Goal: Information Seeking & Learning: Understand process/instructions

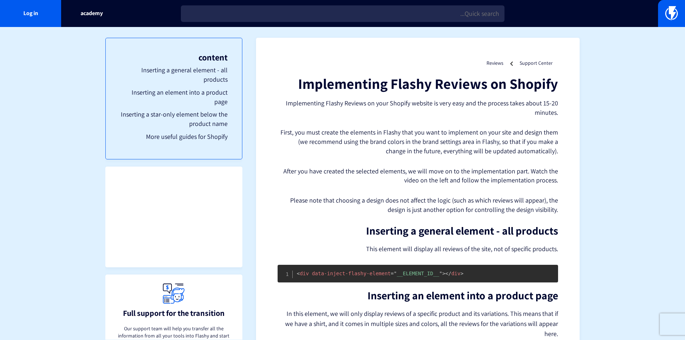
click at [344, 185] on p "After you have created the selected elements, we will move on to the implementa…" at bounding box center [418, 176] width 281 height 18
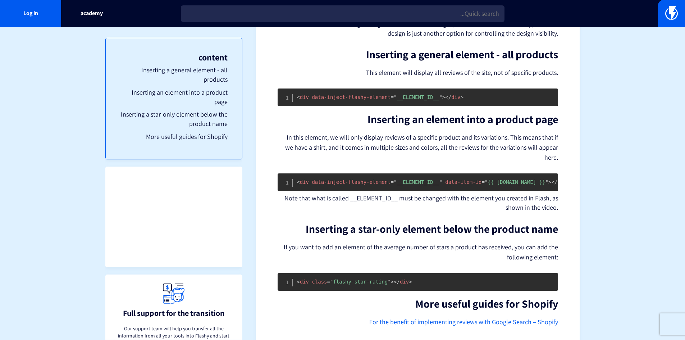
scroll to position [117, 0]
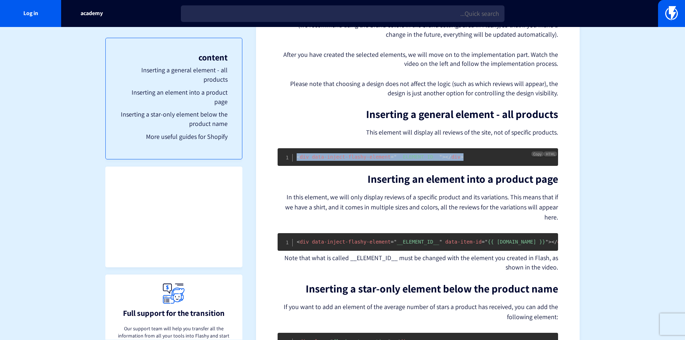
drag, startPoint x: 459, startPoint y: 160, endPoint x: 292, endPoint y: 148, distance: 166.9
click at [292, 148] on pre "< div data-inject-flashy-element = " __ELEMENT_ID__ " > </ div >" at bounding box center [418, 157] width 281 height 18
click at [540, 155] on font "Copy" at bounding box center [537, 153] width 8 height 5
click at [502, 157] on pre "< div data-inject-flashy-element = " __ELEMENT_ID__ " > </ div >" at bounding box center [418, 157] width 281 height 18
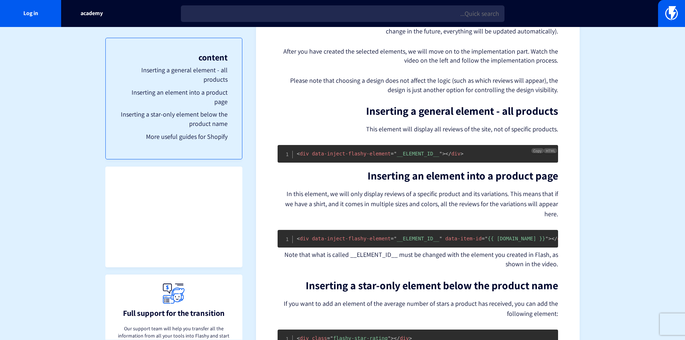
scroll to position [236, 0]
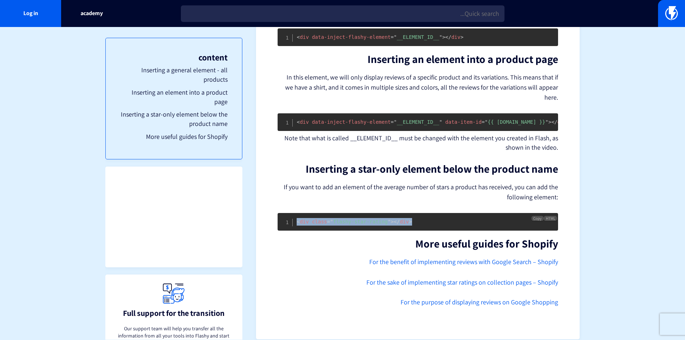
drag, startPoint x: 413, startPoint y: 213, endPoint x: 292, endPoint y: 205, distance: 121.1
click at [292, 213] on pre "< div class = " flashy-star-rating " > </ div >" at bounding box center [418, 222] width 281 height 18
copy code "< div class = " flashy-star-rating " > </ div >"
click at [335, 217] on pre "< div class = " flashy-star-rating " > </ div >" at bounding box center [418, 222] width 281 height 18
click at [336, 217] on pre "< div class = " flashy-star-rating " > </ div >" at bounding box center [418, 222] width 281 height 18
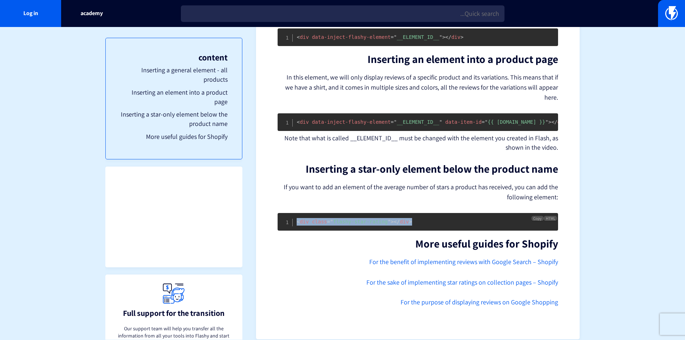
click at [336, 217] on pre "< div class = " flashy-star-rating " > </ div >" at bounding box center [418, 222] width 281 height 18
click at [624, 194] on section "Support Center Reviews Implementing Flashy Reviews on Shopify Implementing Flas…" at bounding box center [342, 70] width 685 height 559
